Goal: Task Accomplishment & Management: Use online tool/utility

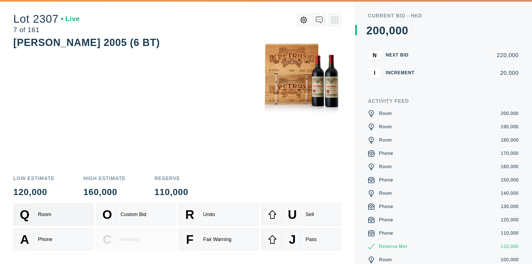
click at [53, 217] on div "Q Room" at bounding box center [53, 214] width 75 height 18
click at [52, 243] on div "A Phone" at bounding box center [53, 239] width 75 height 18
click at [59, 217] on div "Q Room" at bounding box center [53, 214] width 75 height 18
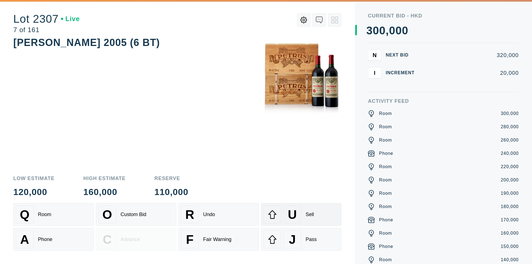
click at [302, 213] on div "U Sell" at bounding box center [300, 214] width 75 height 18
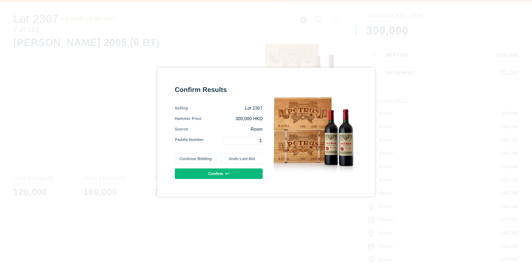
type input "1"
click at [241, 176] on button "Confirm" at bounding box center [219, 173] width 88 height 11
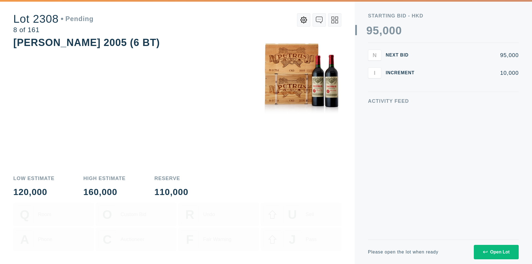
click at [506, 254] on div "Open Lot" at bounding box center [496, 252] width 27 height 5
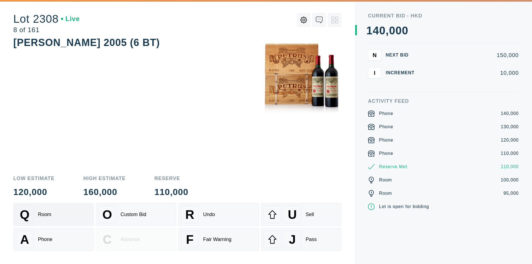
click at [56, 220] on div "Q Room" at bounding box center [53, 214] width 75 height 18
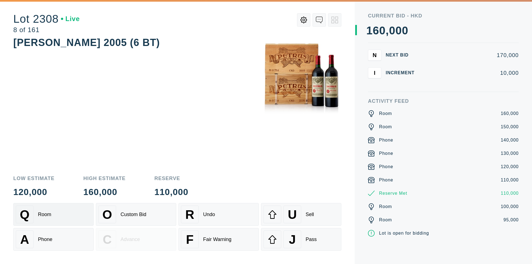
click at [56, 220] on div "Q Room" at bounding box center [53, 214] width 75 height 18
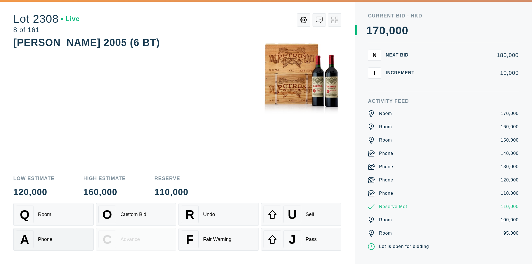
click at [52, 246] on div "A Phone" at bounding box center [53, 239] width 75 height 18
